Goal: Navigation & Orientation: Understand site structure

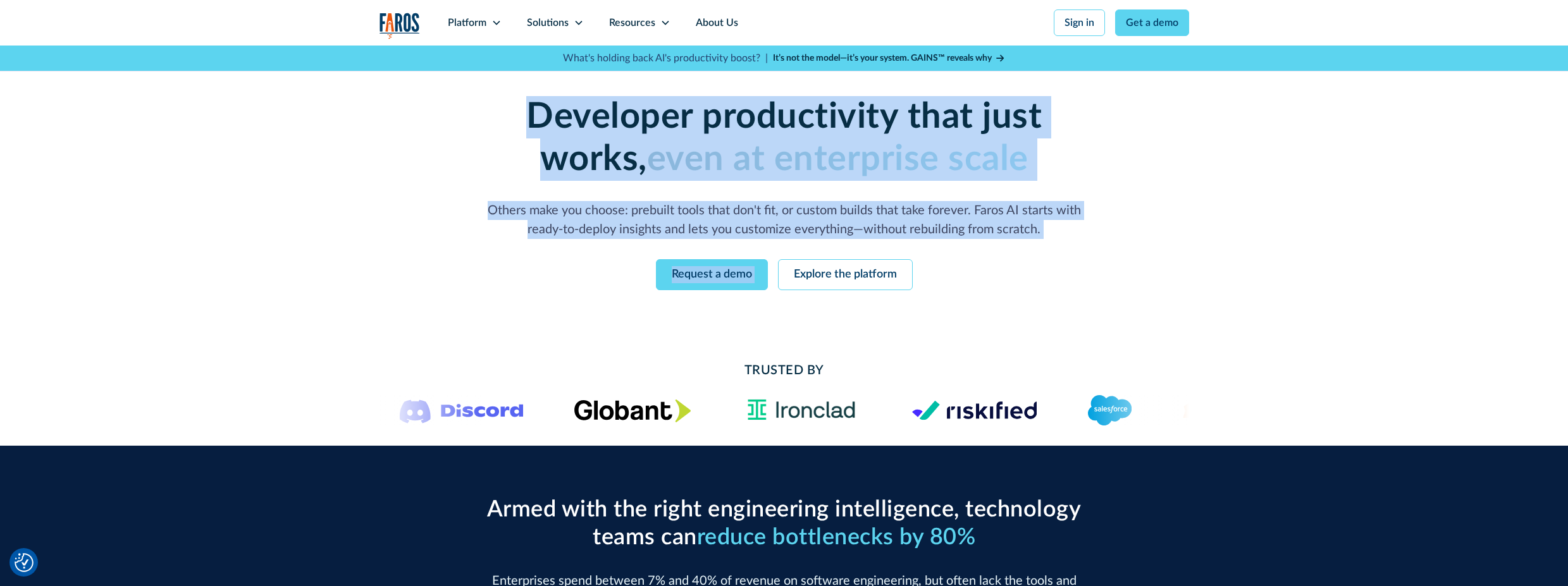
drag, startPoint x: 468, startPoint y: 103, endPoint x: 1098, endPoint y: 244, distance: 645.6
click at [1098, 244] on div "Developer productivity that just works, even at enterprise scale Others make yo…" at bounding box center [784, 193] width 648 height 194
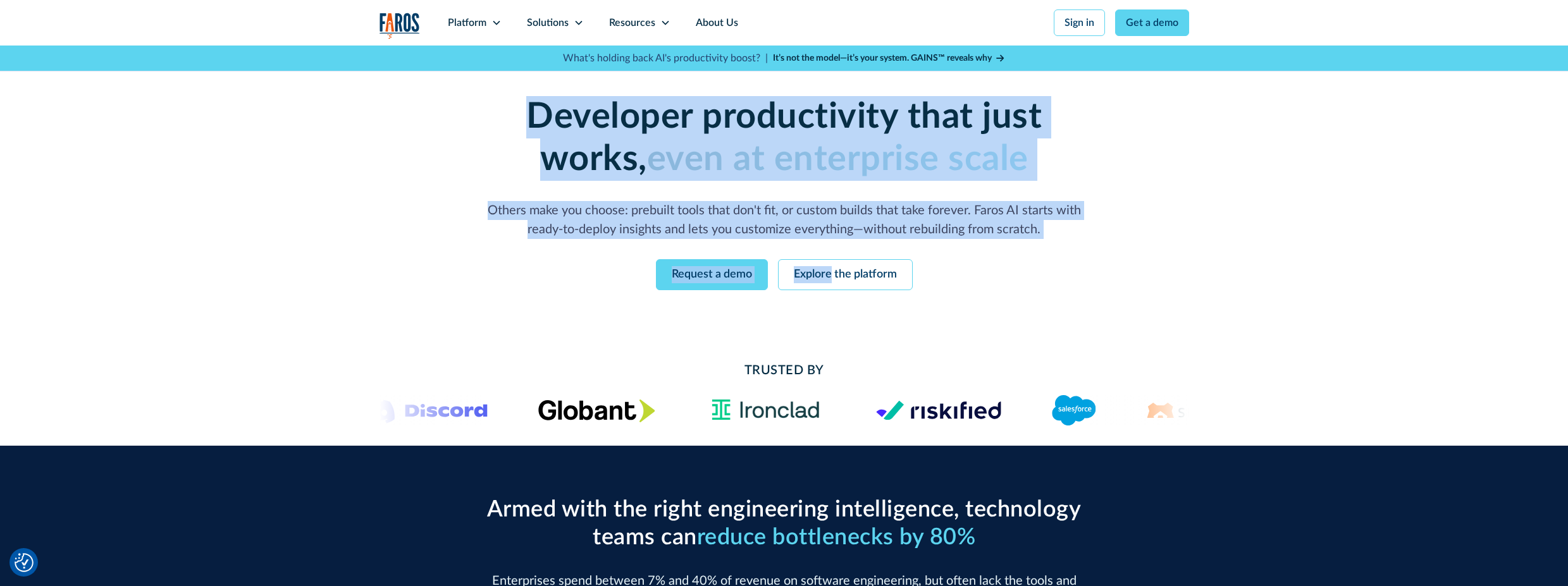
drag, startPoint x: 1098, startPoint y: 244, endPoint x: 406, endPoint y: 119, distance: 703.2
click at [406, 120] on div "Enterprise-grade developer productivity without the enterprise pain Deploy fast…" at bounding box center [784, 193] width 809 height 295
click at [406, 119] on div "Enterprise-grade developer productivity without the enterprise pain Deploy fast…" at bounding box center [784, 193] width 809 height 295
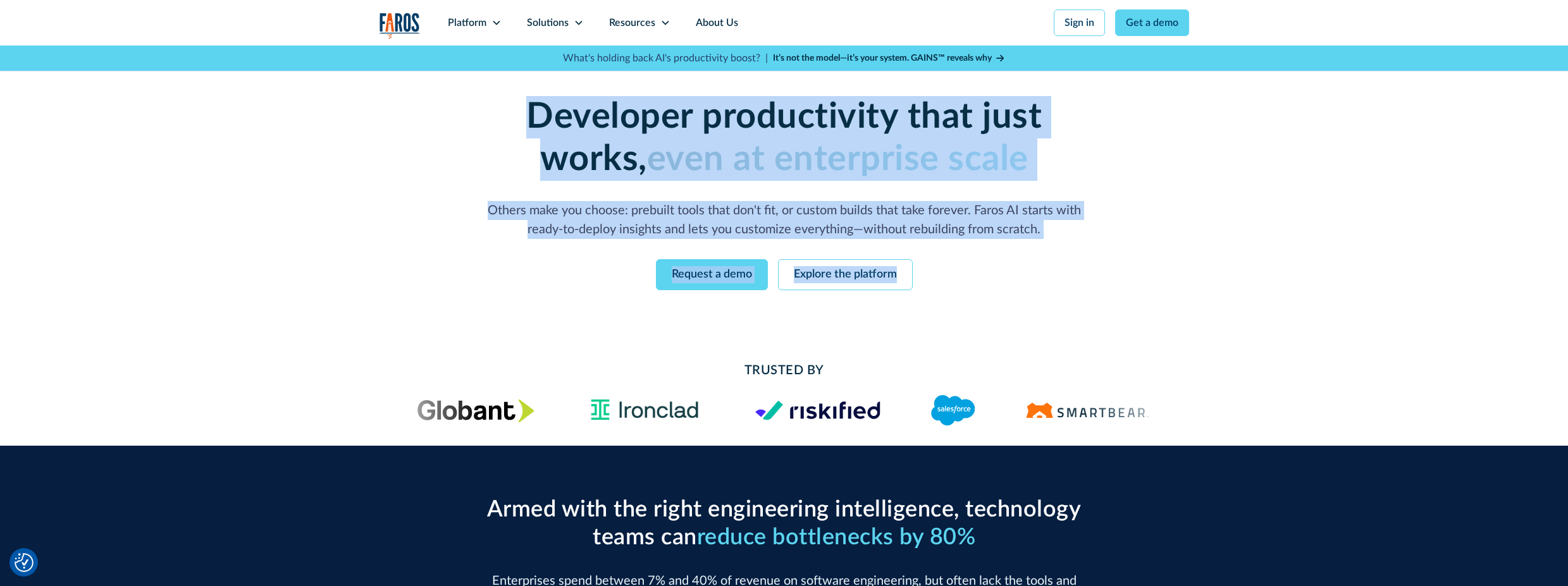
drag, startPoint x: 399, startPoint y: 93, endPoint x: 1221, endPoint y: 266, distance: 840.0
click at [1220, 268] on div "Enterprise-grade developer productivity without the enterprise pain Deploy fast…" at bounding box center [784, 193] width 1568 height 295
click at [1208, 243] on div "Enterprise-grade developer productivity without the enterprise pain Deploy fast…" at bounding box center [784, 193] width 1568 height 295
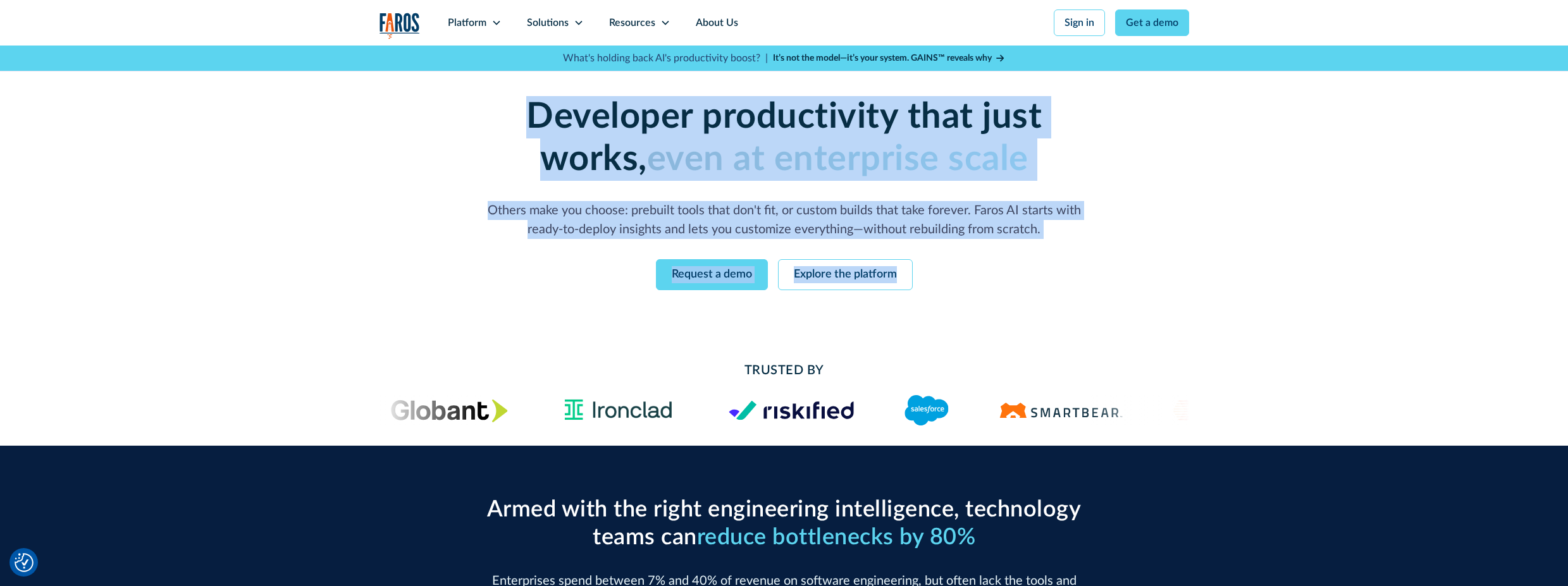
click at [848, 197] on div "Developer productivity that just works, even at enterprise scale Others make yo…" at bounding box center [784, 167] width 648 height 143
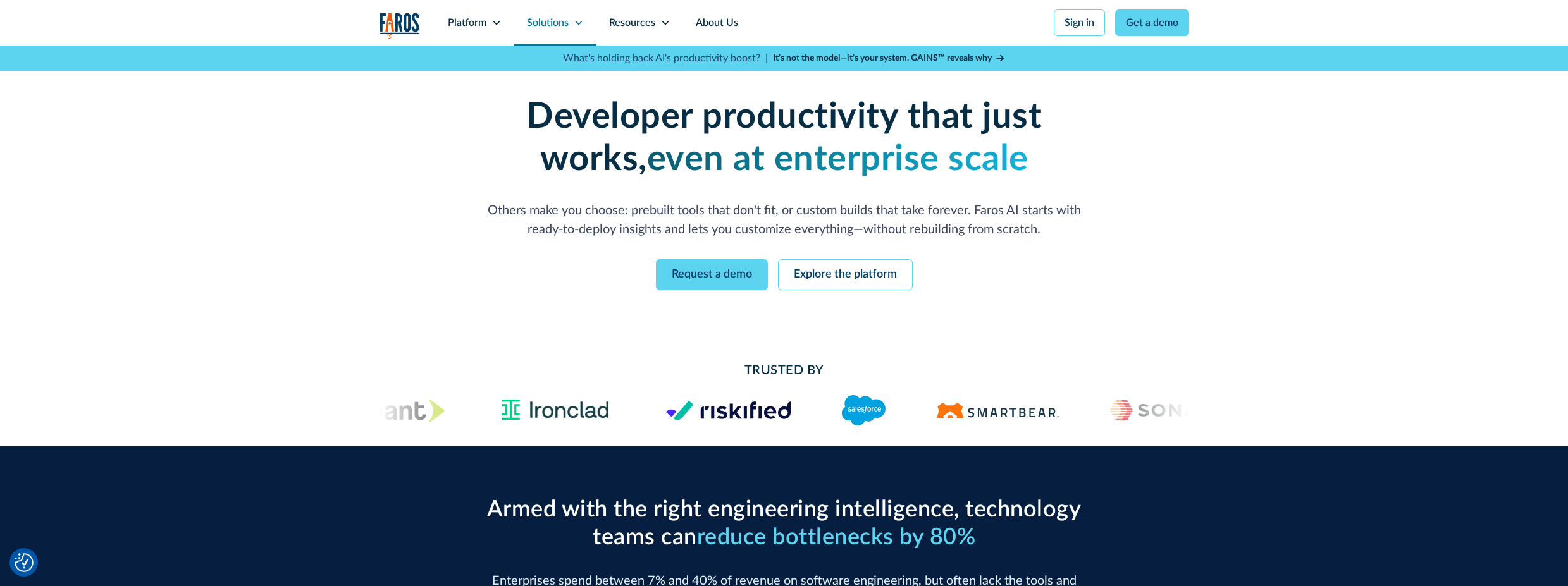
click at [552, 29] on div "Solutions" at bounding box center [547, 23] width 42 height 15
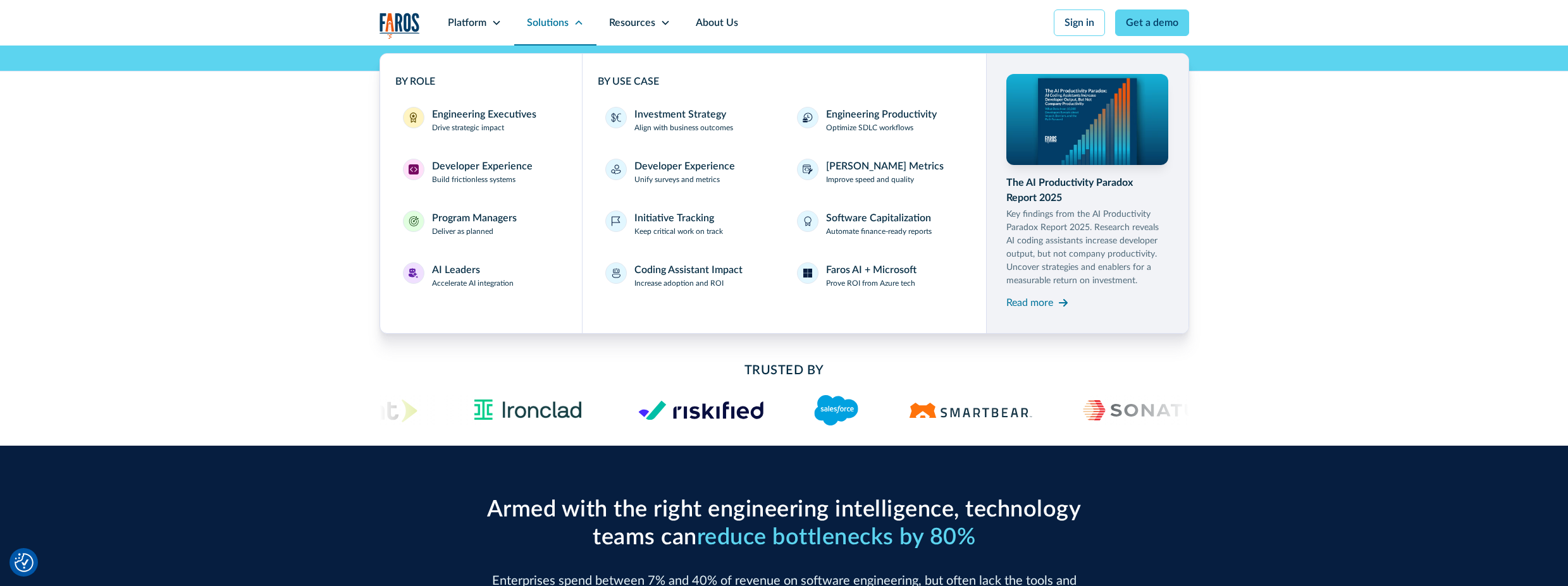
click at [575, 29] on div "Solutions" at bounding box center [555, 22] width 82 height 45
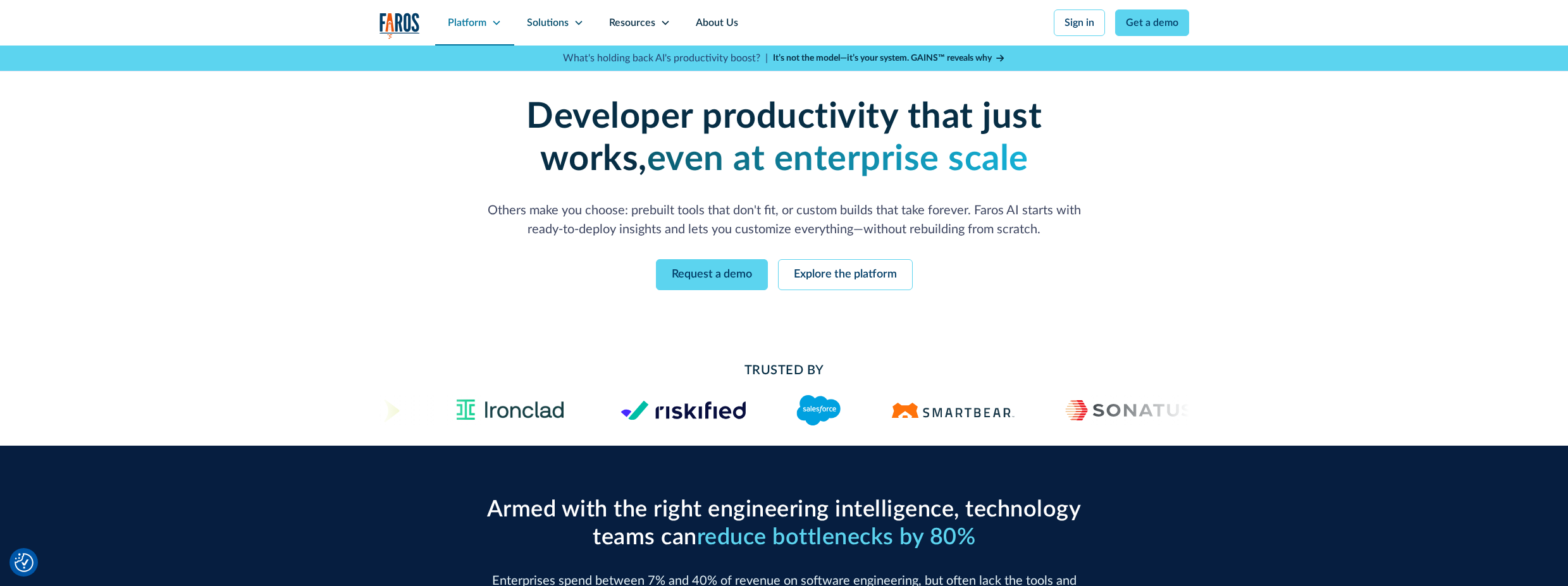
click at [447, 26] on div "Platform" at bounding box center [474, 22] width 79 height 45
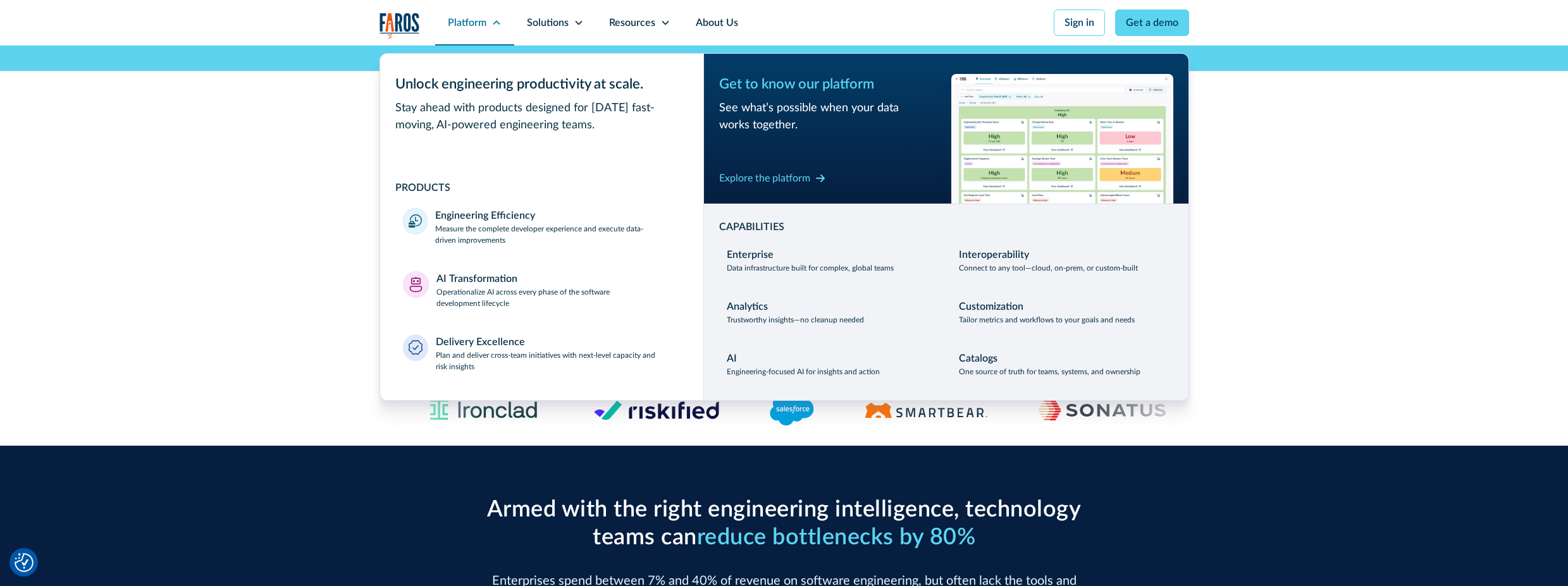
click at [483, 27] on div "Platform" at bounding box center [467, 23] width 38 height 15
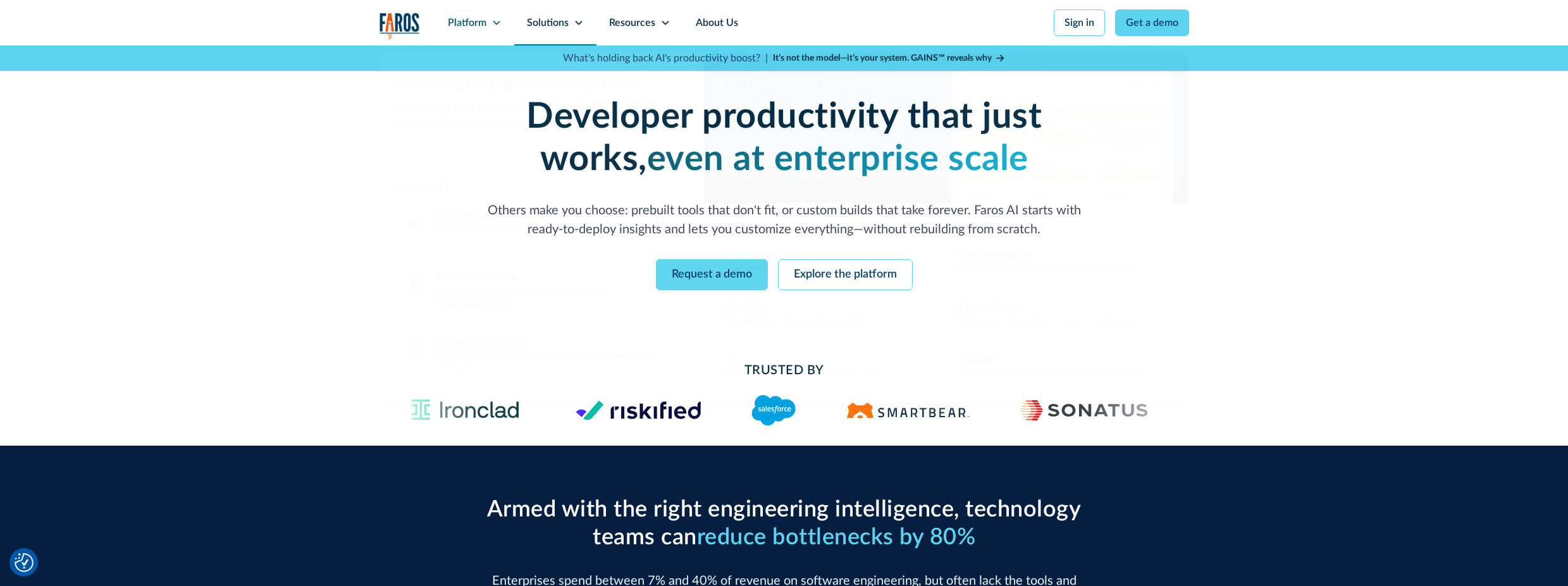
click at [532, 18] on div "Solutions" at bounding box center [547, 23] width 42 height 15
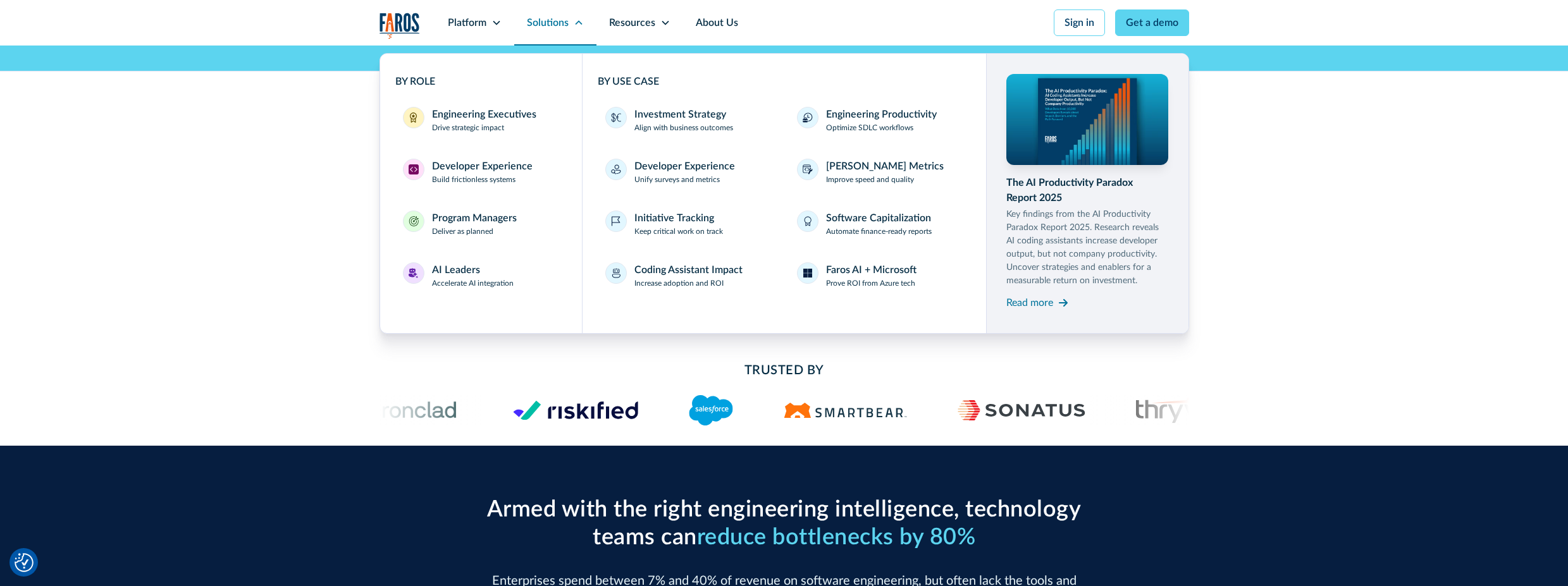
click at [534, 18] on div "Solutions" at bounding box center [547, 23] width 42 height 15
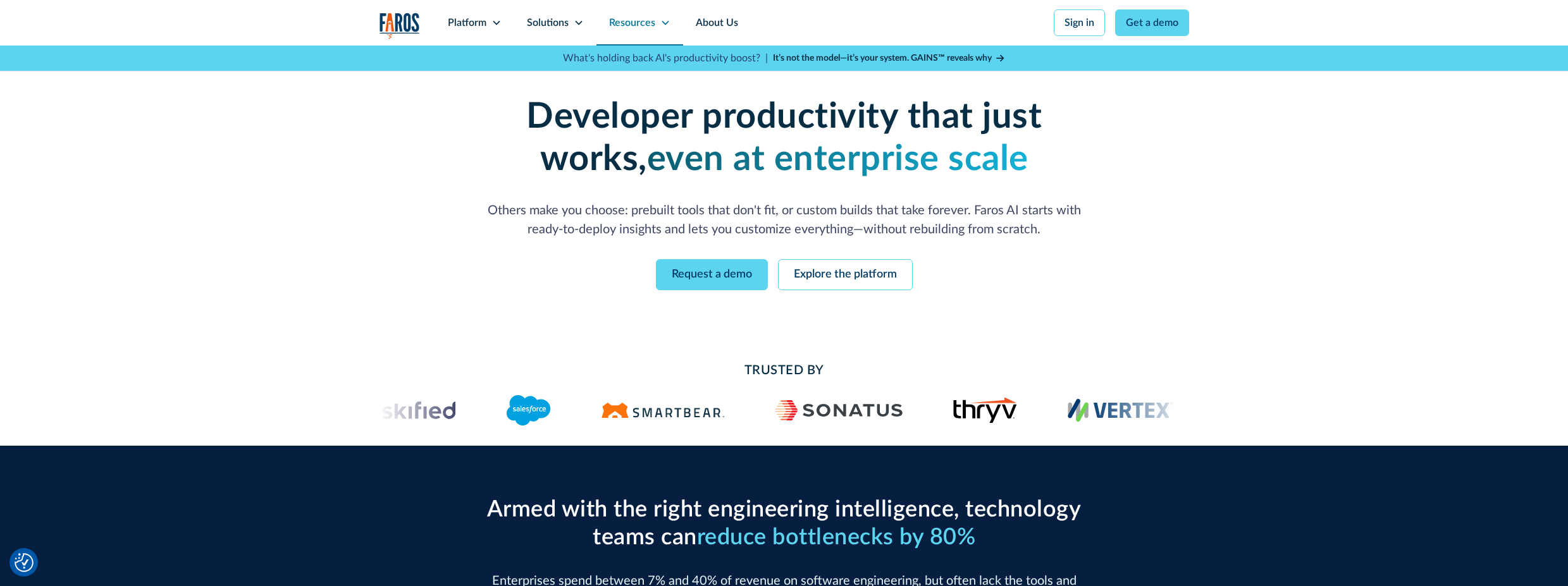
click at [636, 20] on div "Resources" at bounding box center [632, 23] width 46 height 15
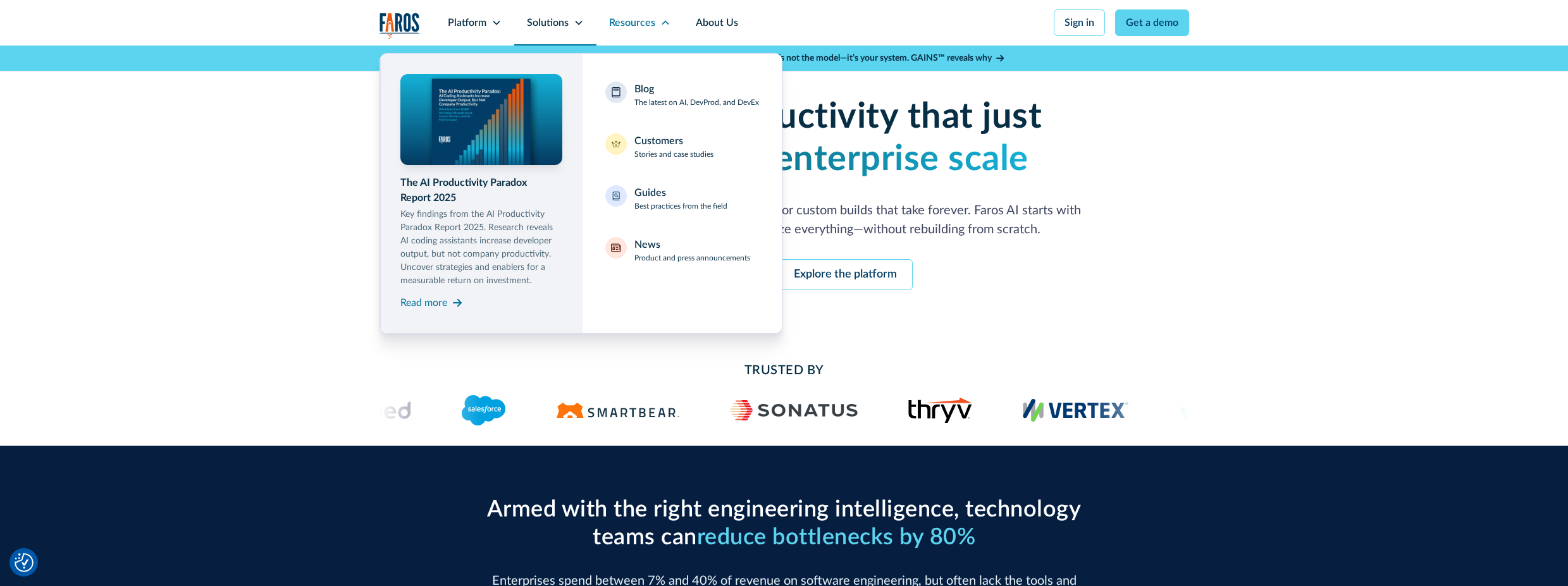
click at [568, 17] on div "Solutions" at bounding box center [555, 22] width 82 height 45
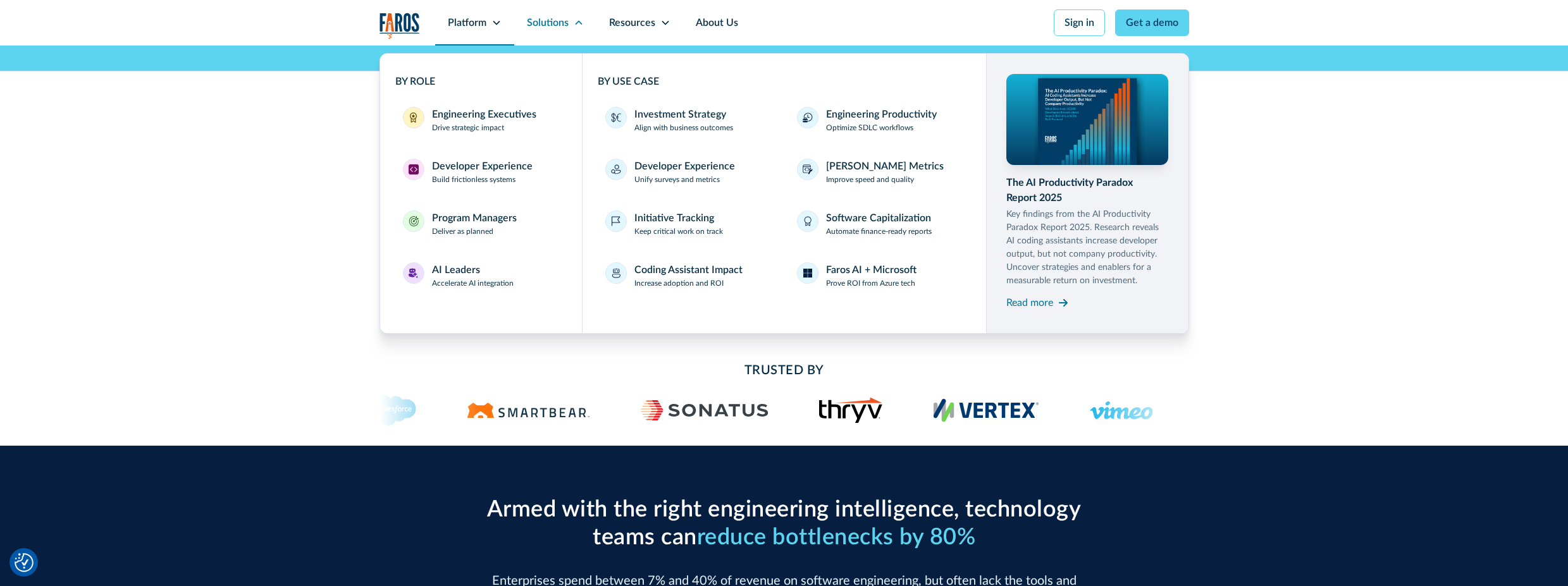
click at [460, 21] on div "Platform" at bounding box center [467, 23] width 38 height 15
